Goal: Task Accomplishment & Management: Use online tool/utility

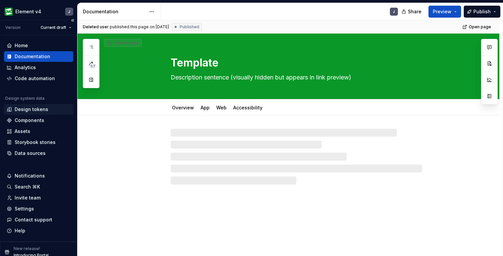
click at [43, 108] on div "Design tokens" at bounding box center [32, 109] width 34 height 7
type textarea "*"
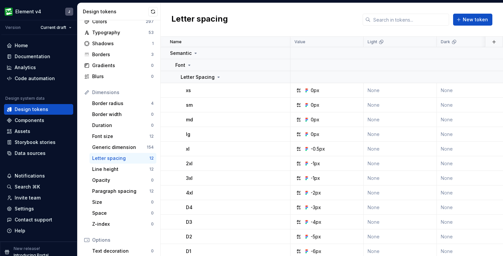
scroll to position [23, 0]
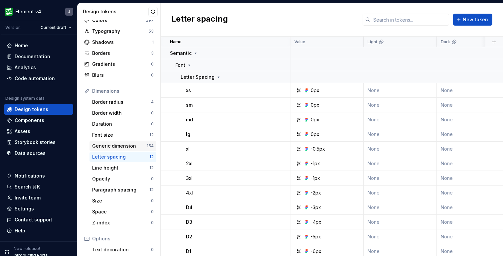
click at [118, 146] on div "Generic dimension" at bounding box center [119, 146] width 55 height 7
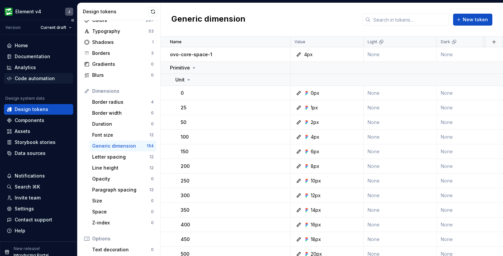
click at [34, 78] on div "Code automation" at bounding box center [35, 78] width 40 height 7
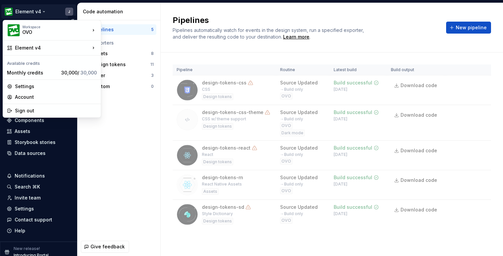
click at [30, 12] on html "Element v4 J Version Current draft Home Documentation Analytics Code automation…" at bounding box center [251, 128] width 503 height 256
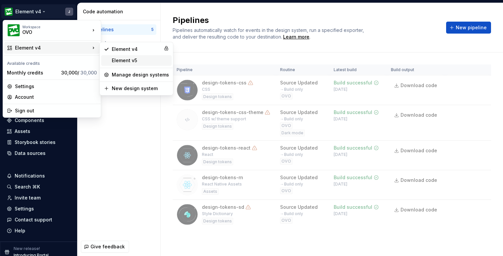
click at [139, 59] on div "Element v5" at bounding box center [140, 60] width 57 height 7
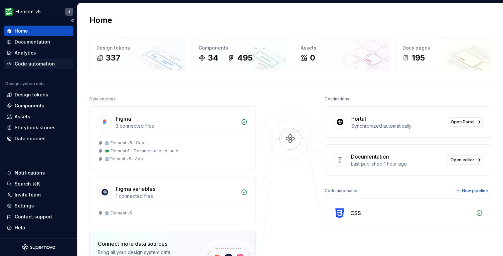
click at [38, 63] on div "Code automation" at bounding box center [35, 64] width 40 height 7
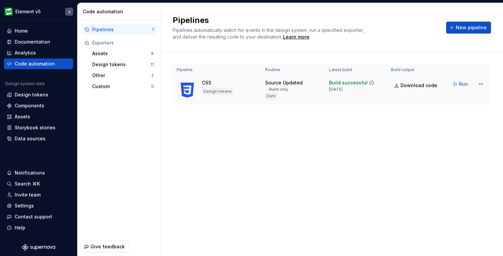
click at [257, 86] on div "CSS Design tokens" at bounding box center [217, 90] width 81 height 21
click at [478, 86] on html "Element v5 J Home Documentation Analytics Code automation Design system data De…" at bounding box center [251, 128] width 503 height 256
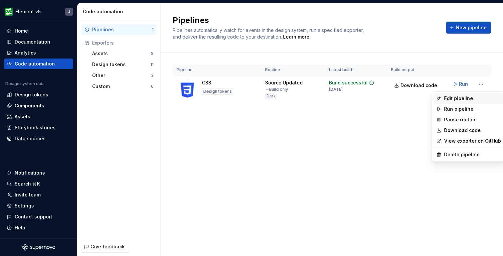
click at [462, 101] on div "Edit pipeline" at bounding box center [472, 98] width 57 height 7
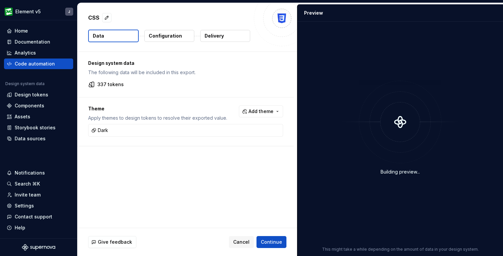
click at [172, 36] on p "Configuration" at bounding box center [165, 36] width 33 height 7
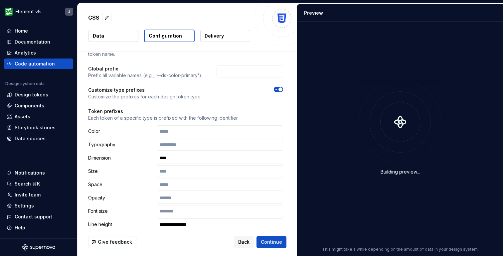
scroll to position [67, 0]
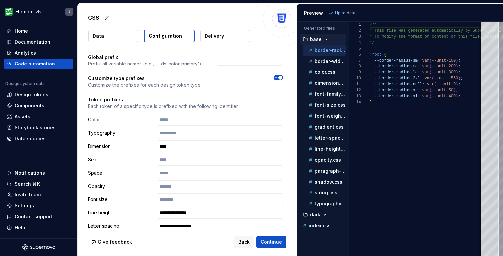
click at [103, 146] on p "Dimension" at bounding box center [121, 146] width 66 height 7
click at [174, 148] on input "****" at bounding box center [220, 146] width 126 height 12
